Goal: Use online tool/utility: Utilize a website feature to perform a specific function

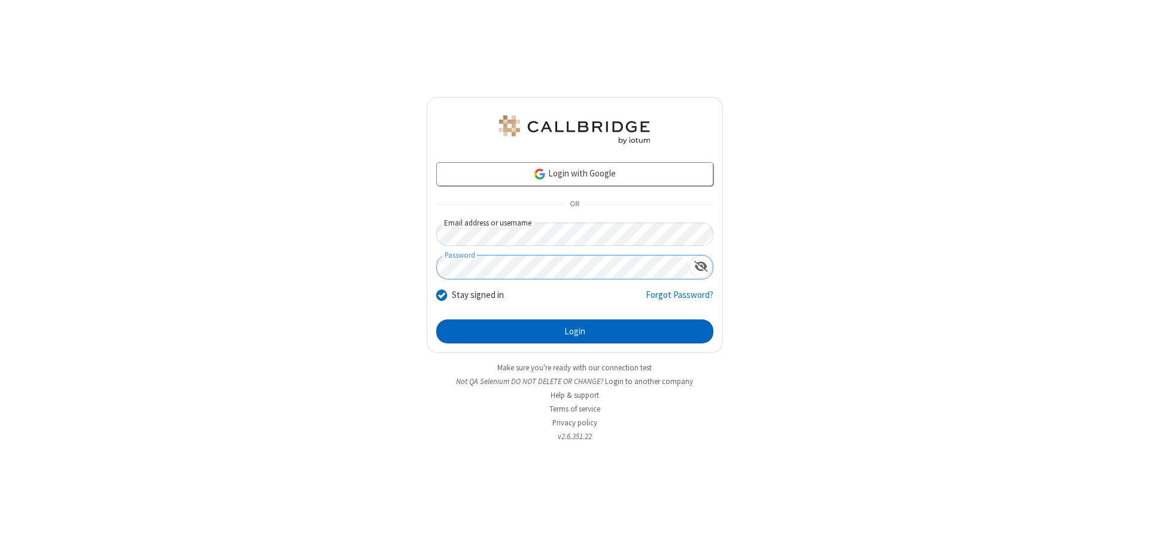
click at [574, 332] on button "Login" at bounding box center [574, 332] width 277 height 24
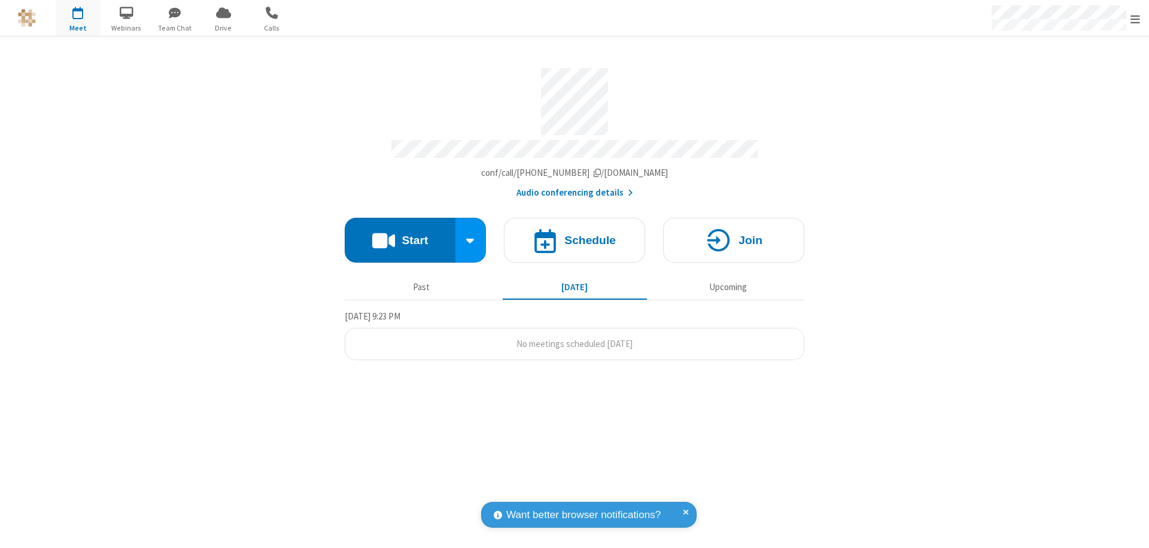
click at [400, 235] on button "Start" at bounding box center [400, 240] width 111 height 45
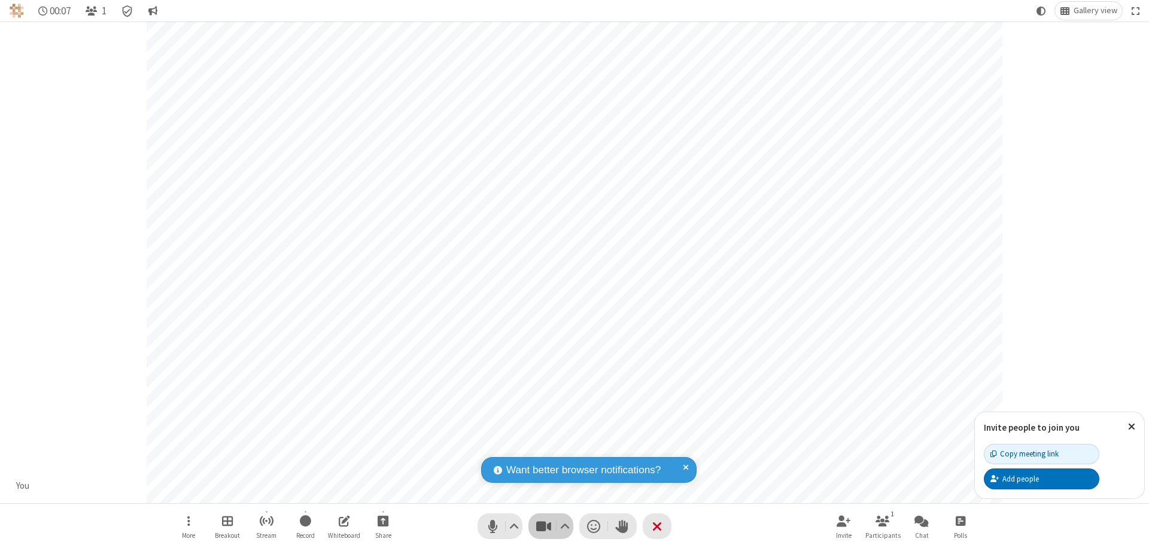
click at [543, 526] on span "Stop video (⌘+Shift+V)" at bounding box center [543, 526] width 18 height 17
click at [543, 526] on span "Start video (⌘+Shift+V)" at bounding box center [543, 526] width 18 height 17
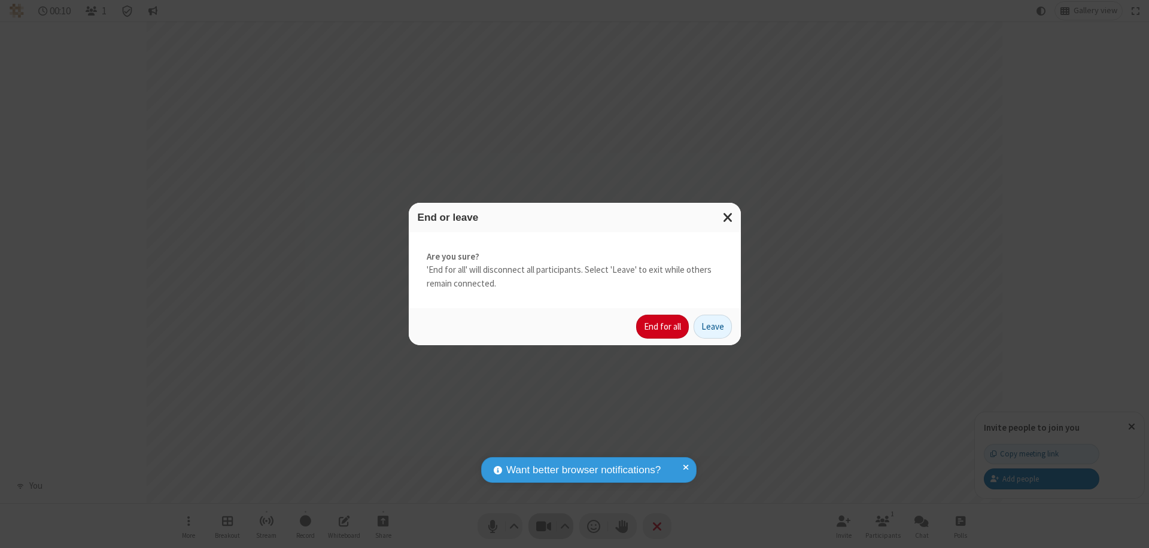
click at [663, 327] on button "End for all" at bounding box center [662, 327] width 53 height 24
